Goal: Find specific page/section: Find specific page/section

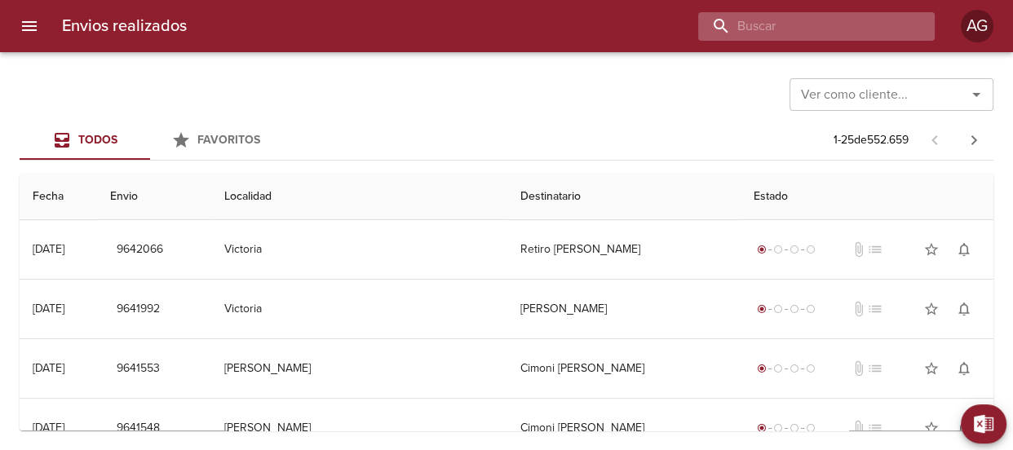
click at [851, 22] on input "buscar" at bounding box center [802, 26] width 209 height 29
paste input "92991"
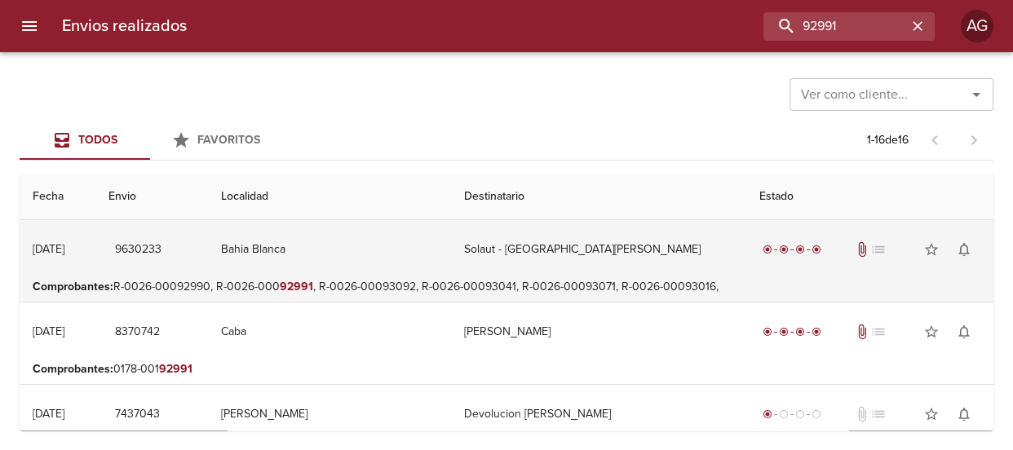
click at [591, 257] on td "Solaut - [GEOGRAPHIC_DATA][PERSON_NAME]" at bounding box center [598, 249] width 295 height 59
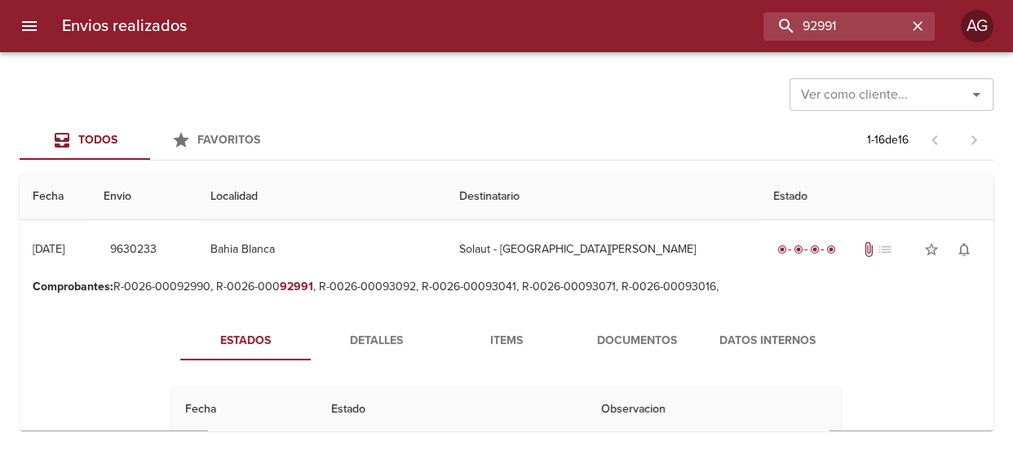
click at [348, 344] on span "Detalles" at bounding box center [375, 341] width 111 height 20
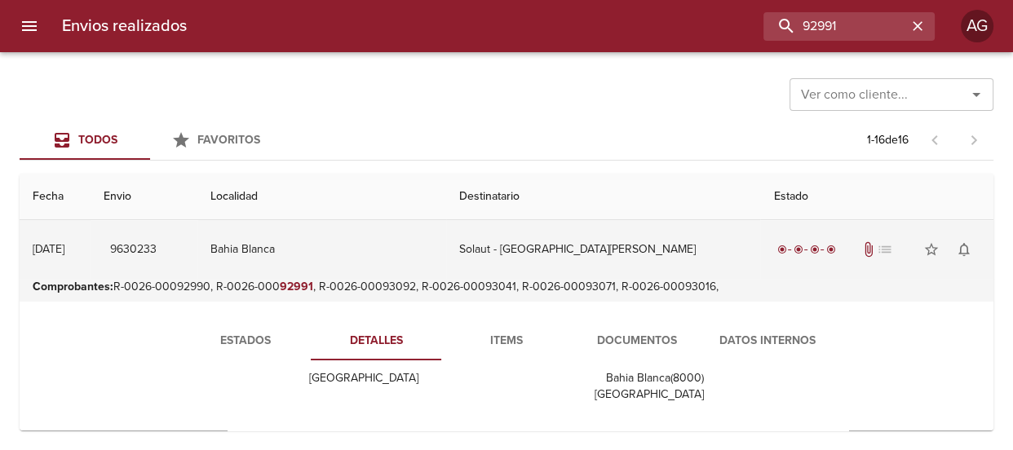
click at [656, 263] on td "Solaut - [GEOGRAPHIC_DATA][PERSON_NAME]" at bounding box center [603, 249] width 314 height 59
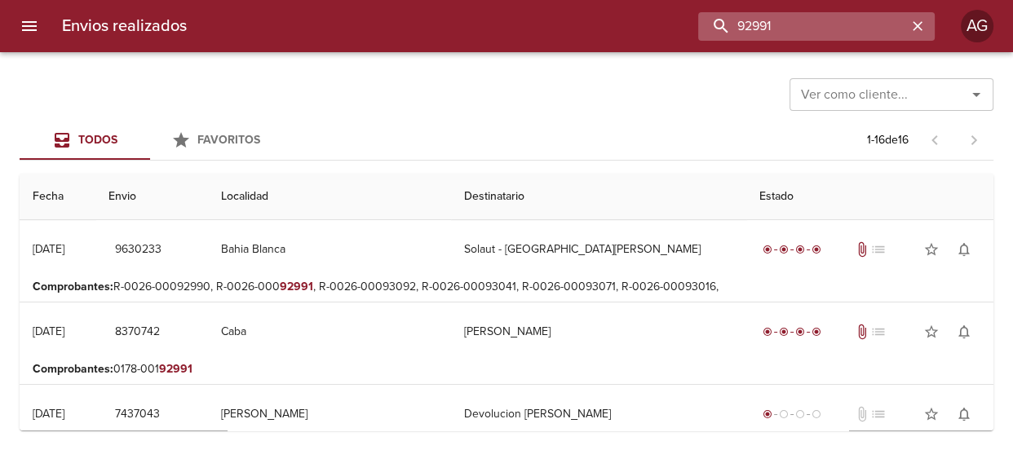
click at [857, 24] on input "92991" at bounding box center [802, 26] width 209 height 29
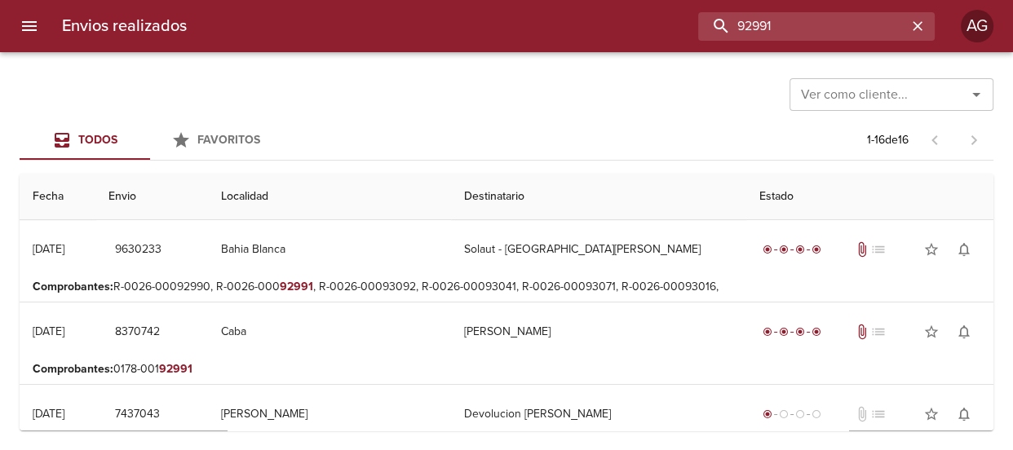
paste input "[PERSON_NAME]"
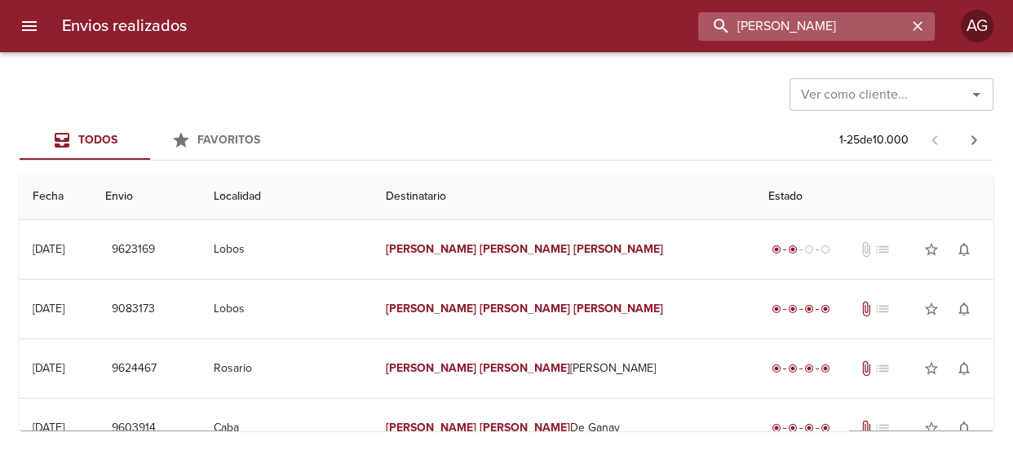
click at [800, 28] on input "[PERSON_NAME]" at bounding box center [802, 26] width 209 height 29
click at [800, 29] on input "[PERSON_NAME]" at bounding box center [802, 26] width 209 height 29
click at [752, 29] on input "9623169" at bounding box center [802, 26] width 209 height 29
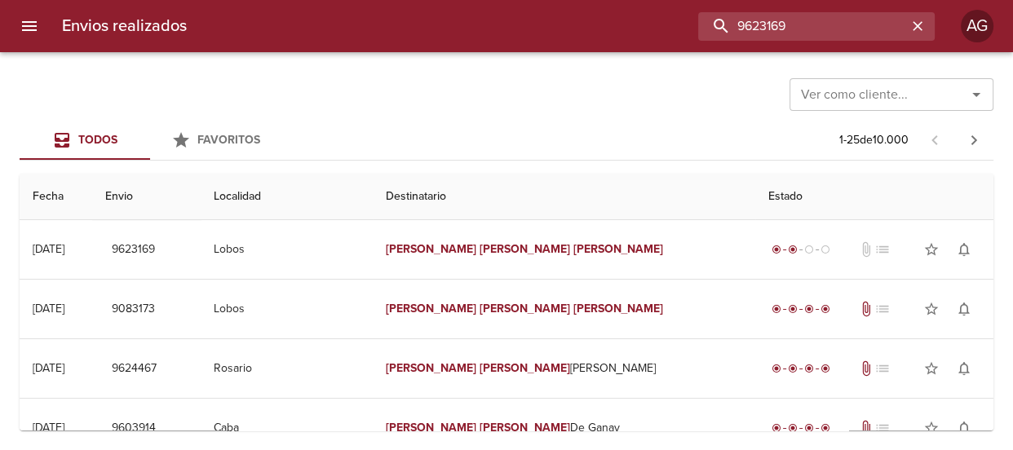
type input "9623169"
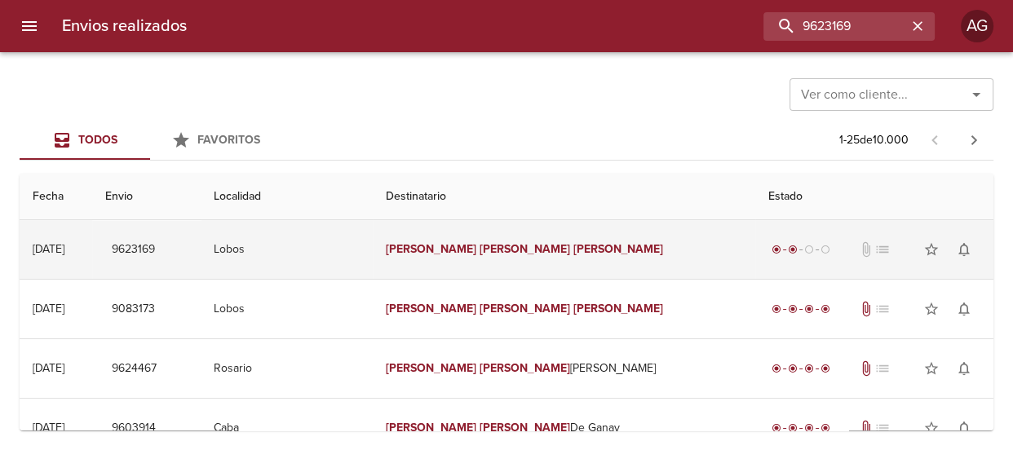
click at [573, 250] on em "[PERSON_NAME]" at bounding box center [618, 249] width 91 height 14
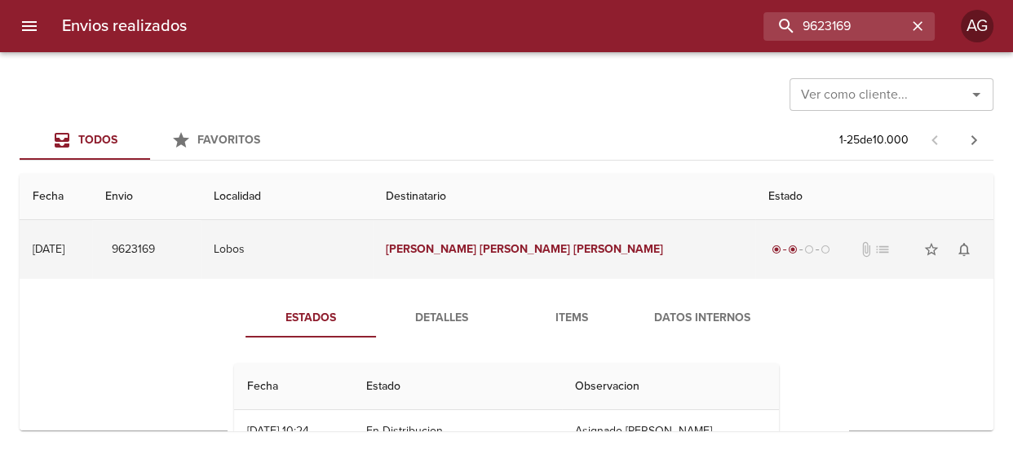
click at [558, 268] on td "[PERSON_NAME]" at bounding box center [564, 249] width 382 height 59
